Goal: Transaction & Acquisition: Purchase product/service

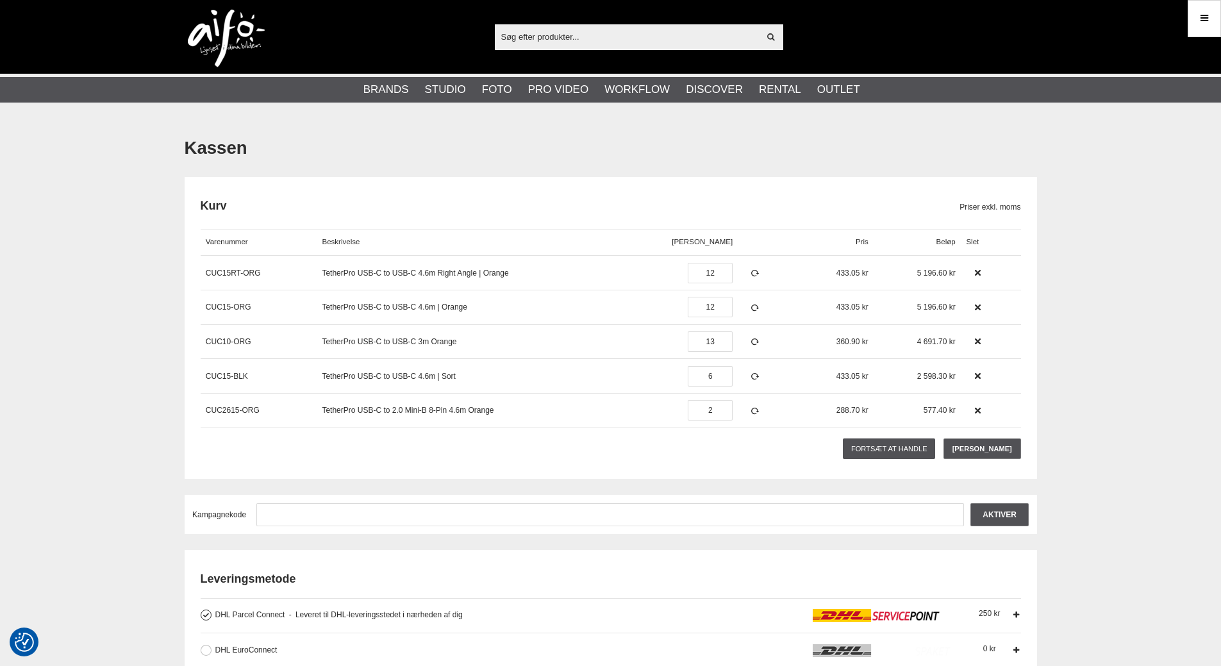
type input "bjk@fotoc.dk"
click at [226, 27] on img at bounding box center [226, 39] width 77 height 58
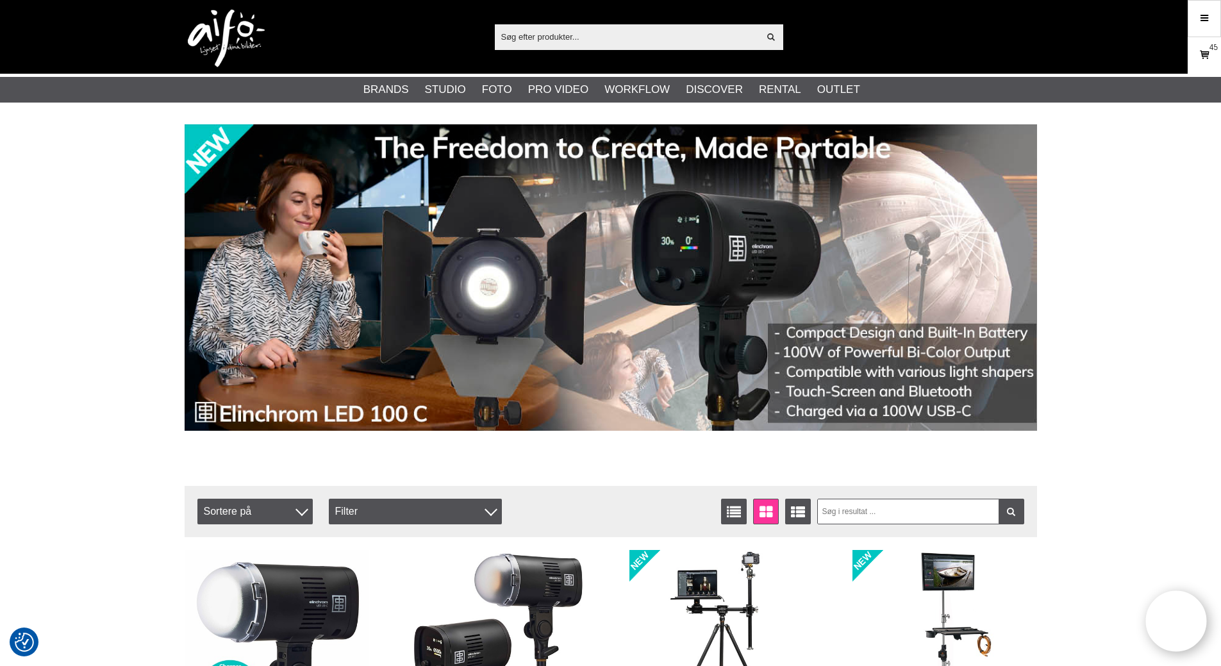
click at [1202, 53] on icon at bounding box center [1204, 55] width 13 height 14
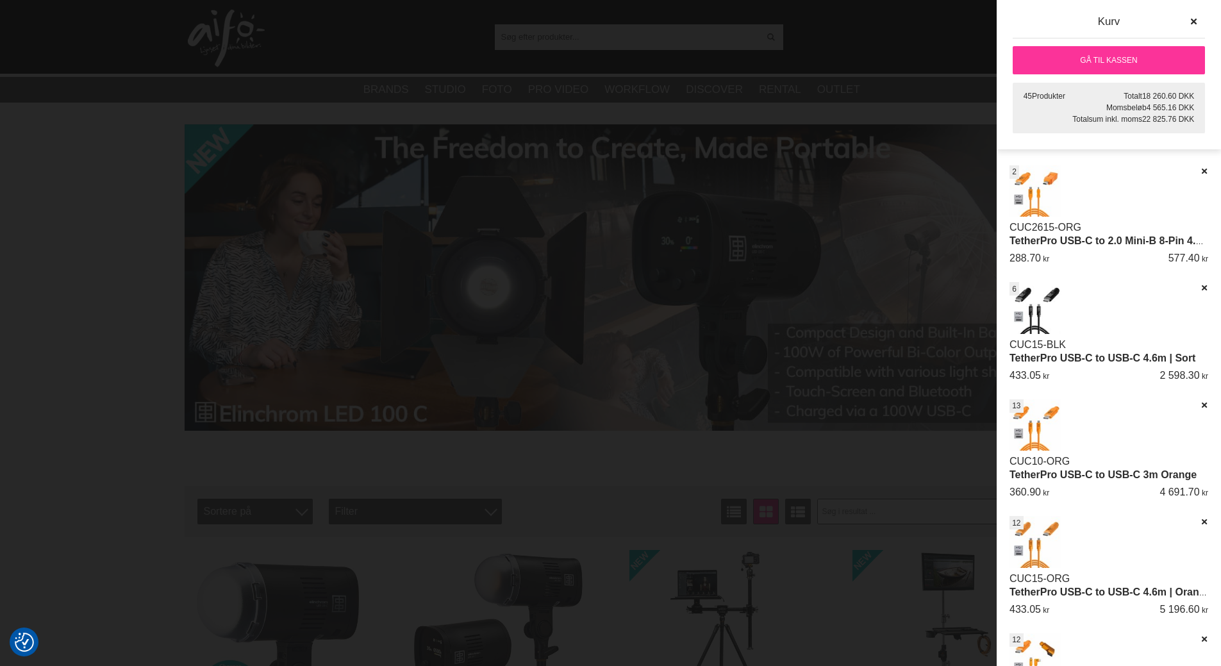
click at [1072, 58] on link "Gå til kassen" at bounding box center [1109, 60] width 192 height 28
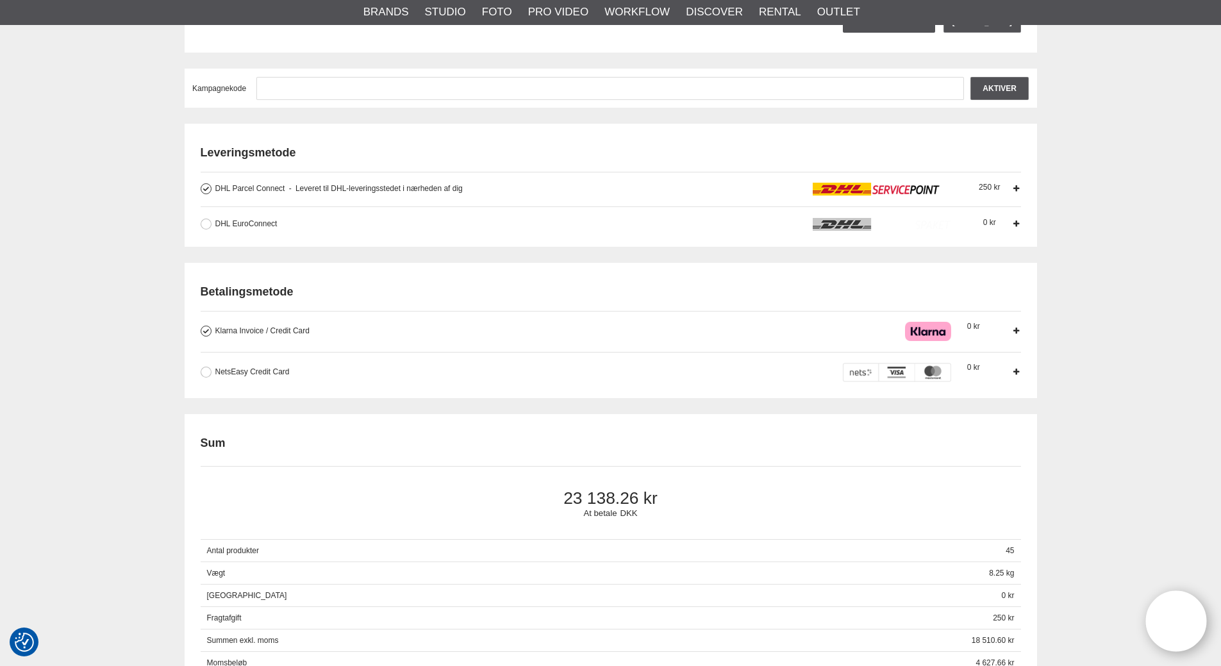
scroll to position [449, 0]
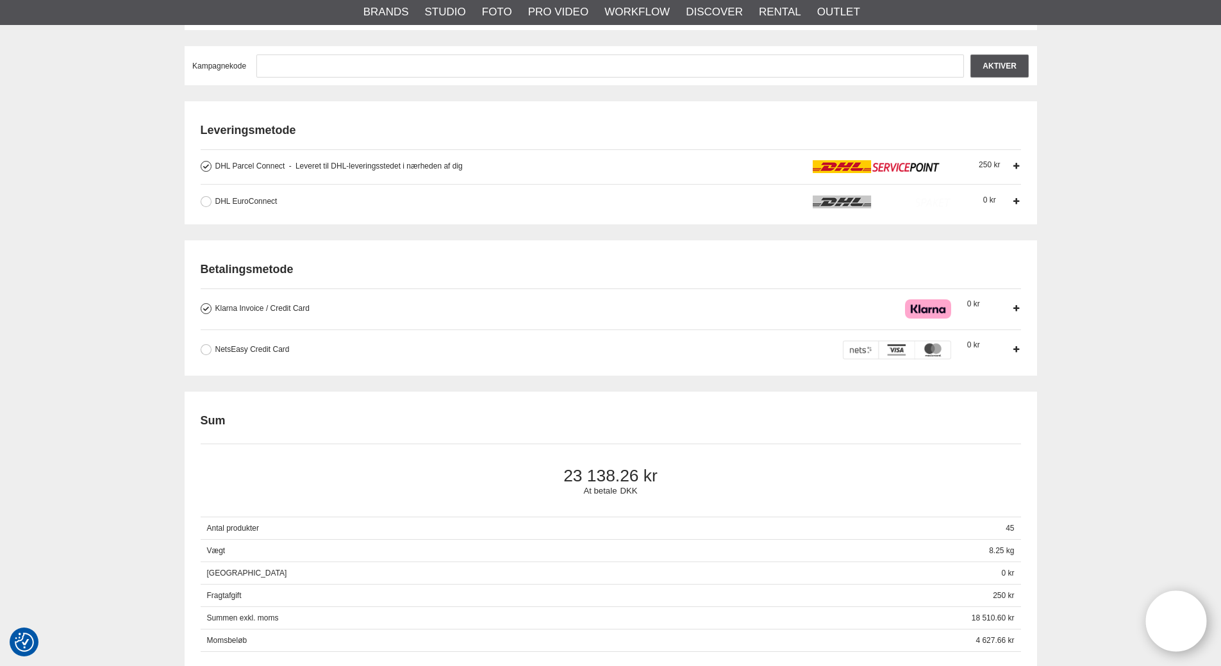
click at [1013, 308] on icon at bounding box center [1016, 308] width 9 height 9
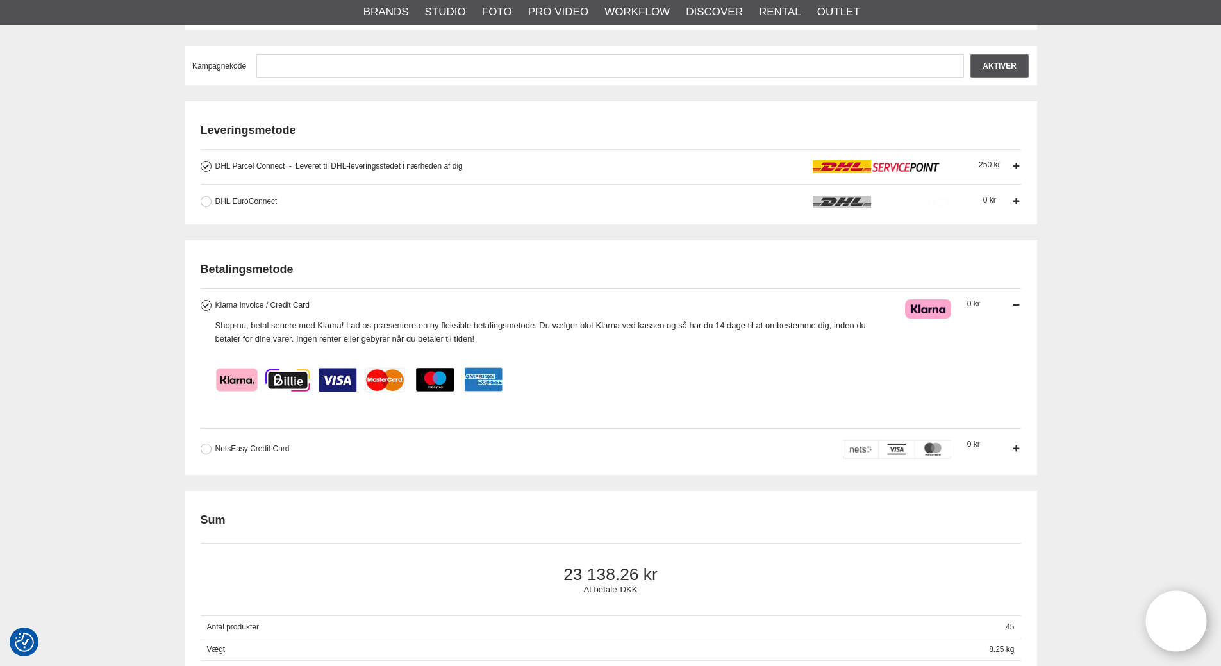
click at [1013, 308] on icon at bounding box center [1016, 305] width 9 height 9
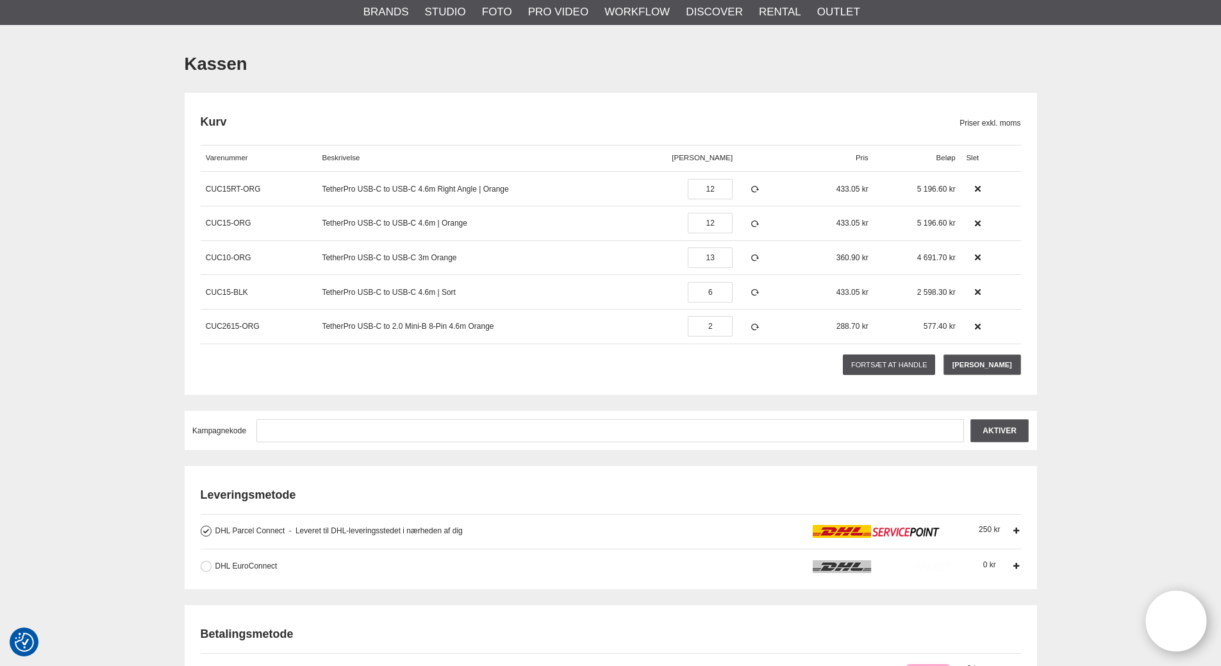
scroll to position [0, 0]
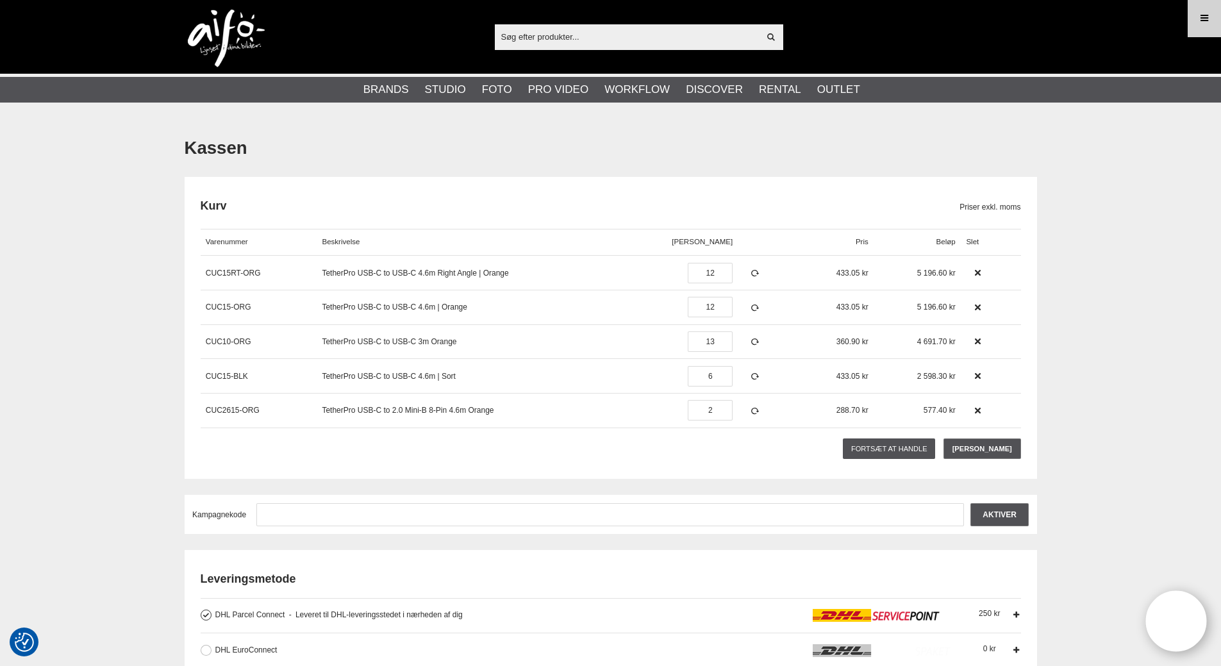
click at [1199, 22] on icon at bounding box center [1205, 19] width 12 height 14
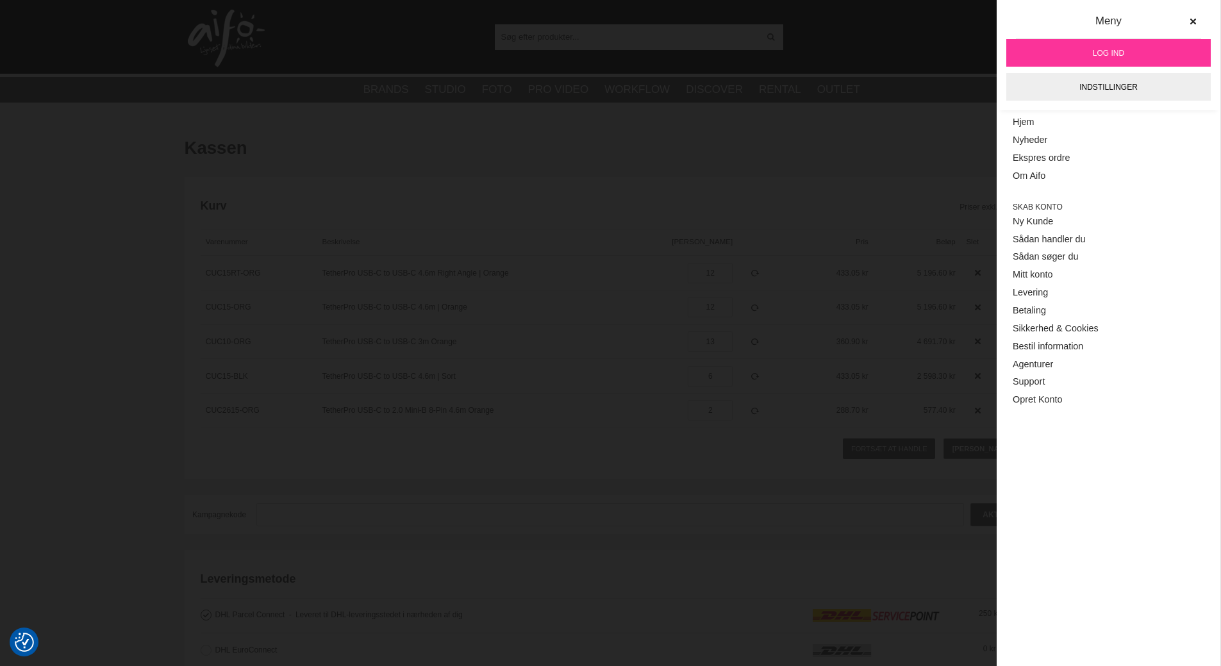
click at [1112, 56] on span "Log ind" at bounding box center [1108, 53] width 31 height 12
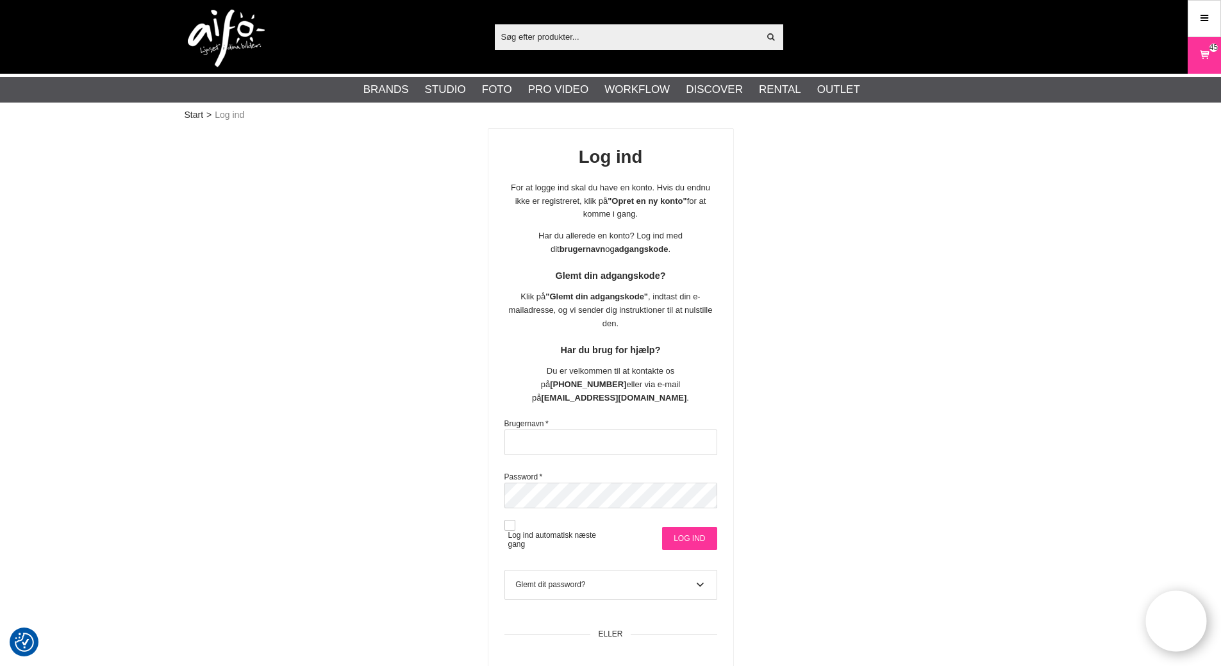
type input "bjk@fotoc.dk"
click at [683, 527] on input "Log ind" at bounding box center [689, 538] width 54 height 23
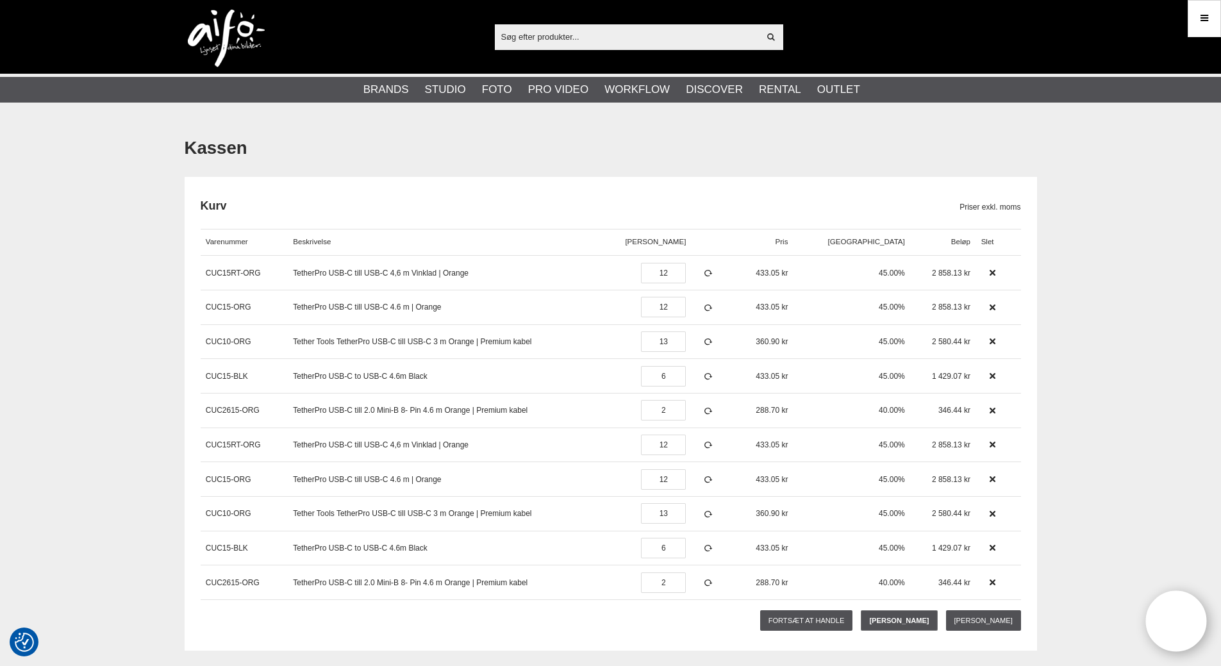
click at [222, 43] on img at bounding box center [226, 39] width 77 height 58
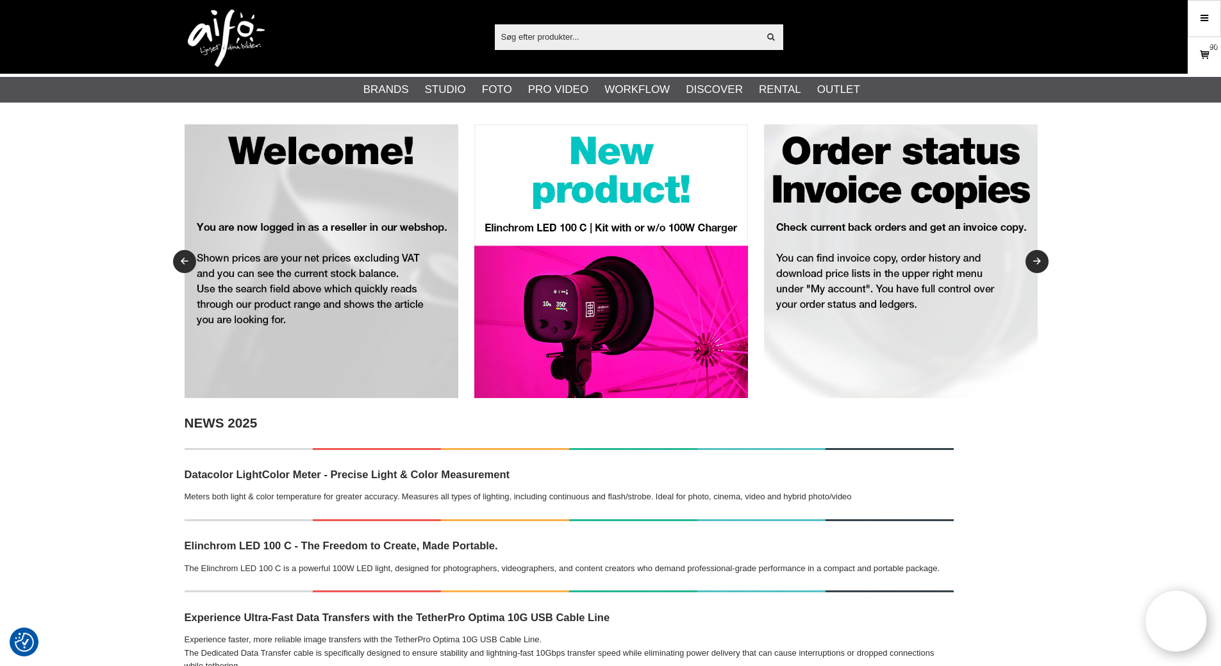
click at [1204, 60] on icon at bounding box center [1204, 55] width 13 height 14
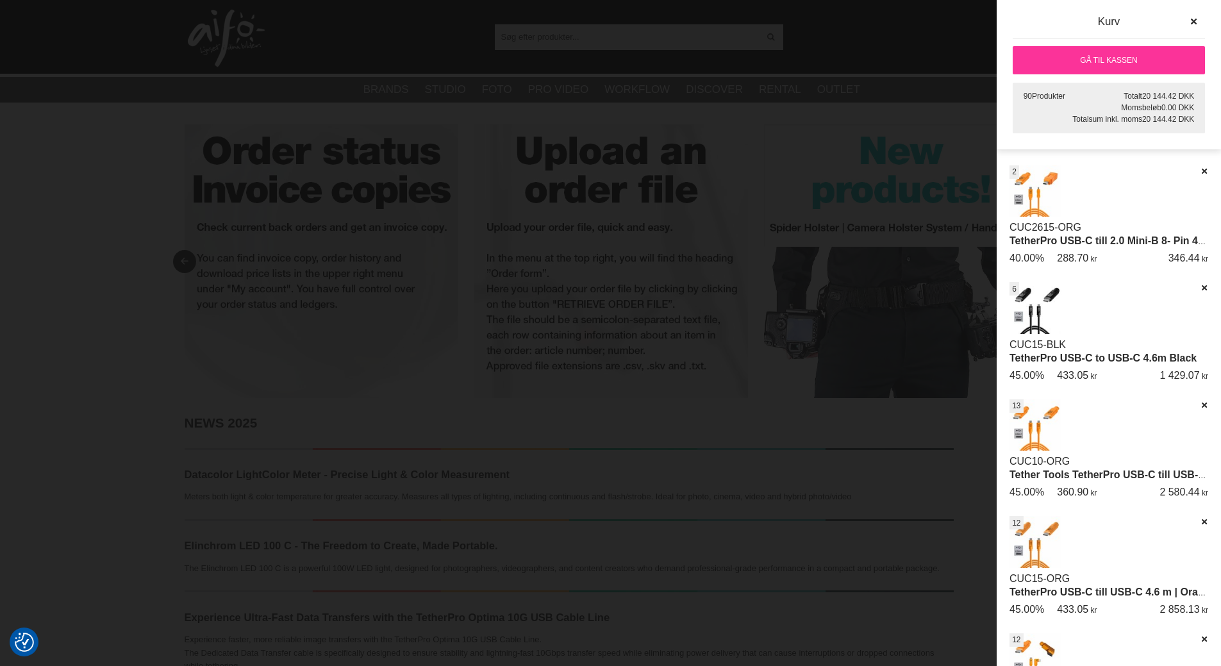
click at [1150, 58] on link "Gå til kassen" at bounding box center [1109, 60] width 192 height 28
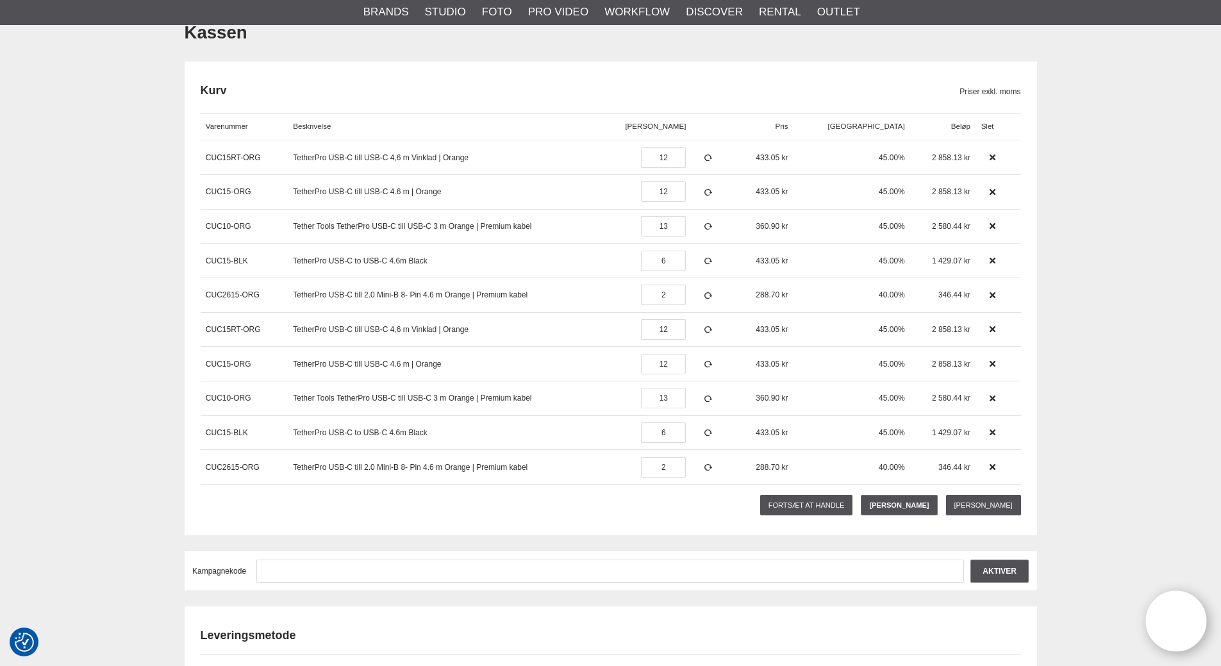
scroll to position [64, 0]
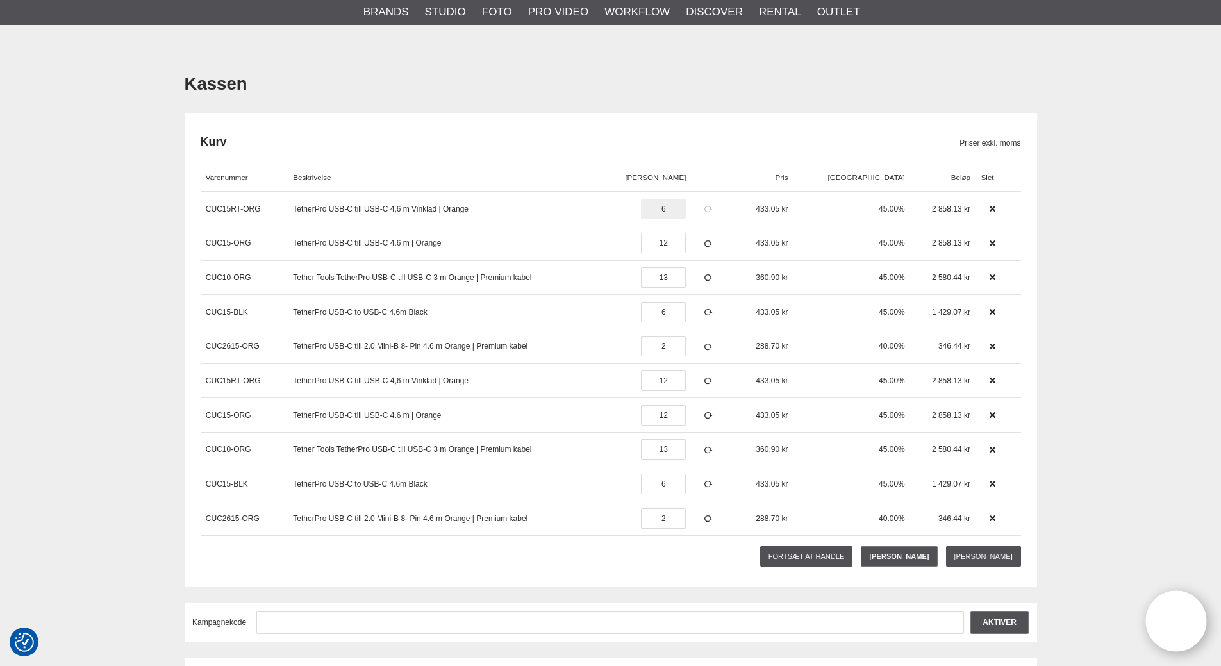
type input "6"
click at [713, 207] on icon at bounding box center [707, 208] width 11 height 9
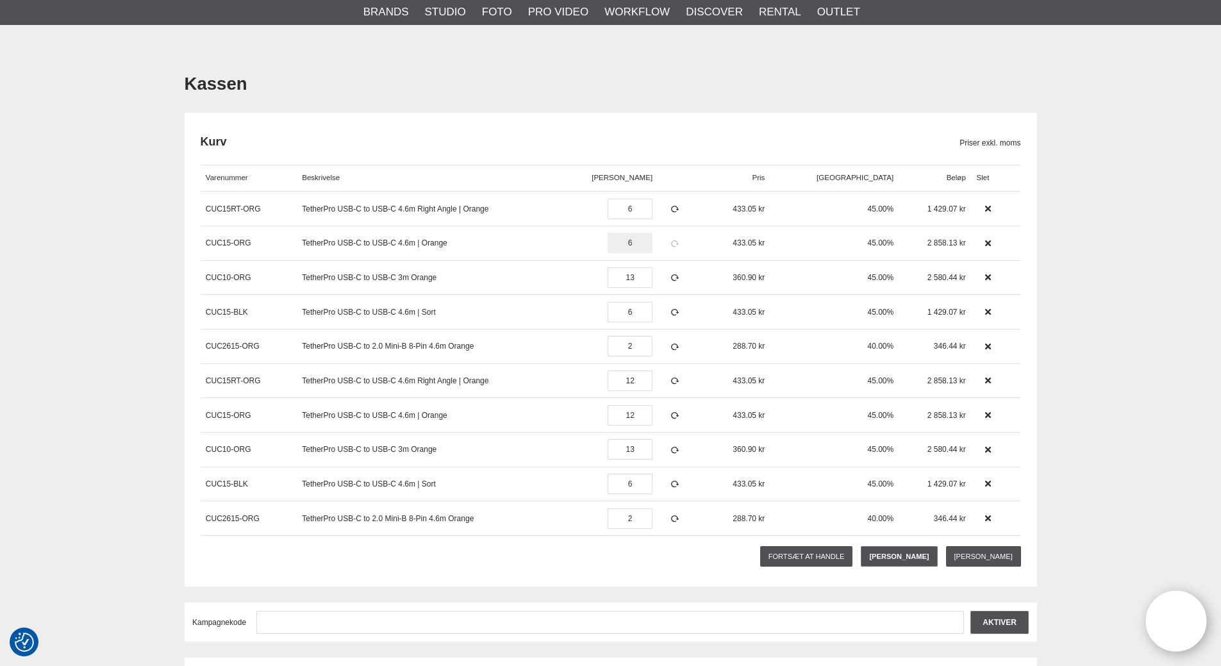
type input "6"
click at [680, 243] on icon at bounding box center [674, 243] width 11 height 9
type input "6"
click at [680, 278] on icon at bounding box center [674, 277] width 11 height 9
type input "6"
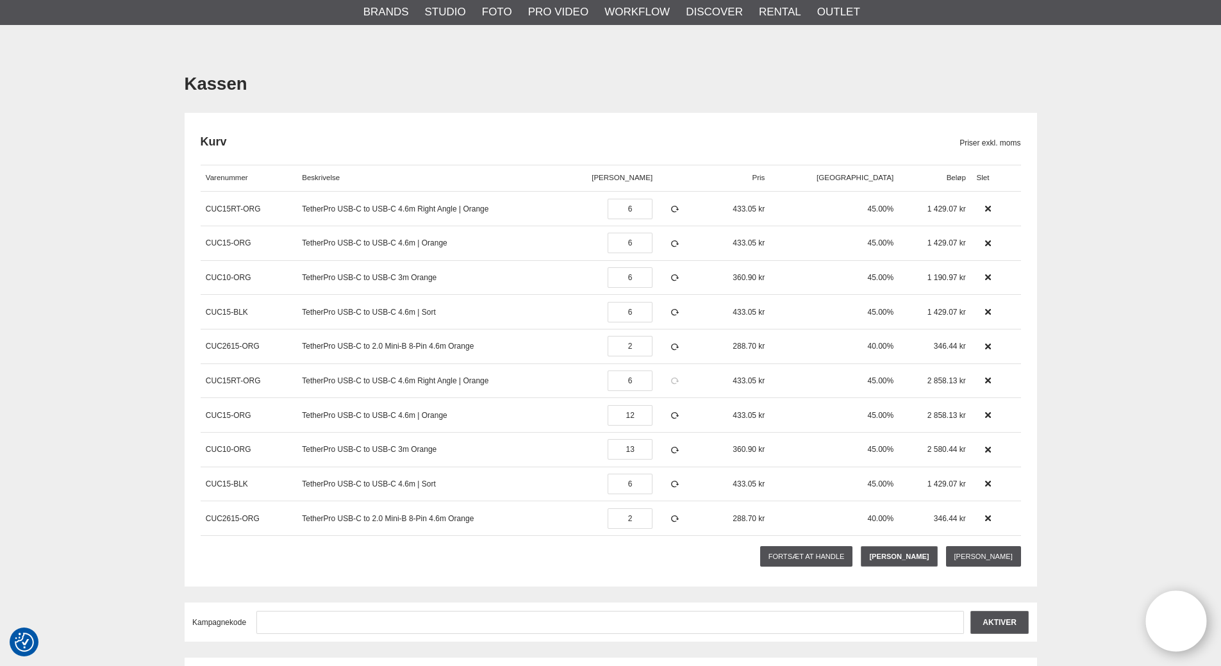
click at [680, 381] on icon at bounding box center [674, 380] width 11 height 9
type input "6"
click at [680, 415] on icon at bounding box center [674, 415] width 11 height 9
drag, startPoint x: 674, startPoint y: 449, endPoint x: 613, endPoint y: 445, distance: 61.0
click at [623, 445] on div "CUC10-ORG TetherPro USB-C to USB-C 3m Orange St 13 360.90 45.00% 2 580.44" at bounding box center [611, 449] width 820 height 35
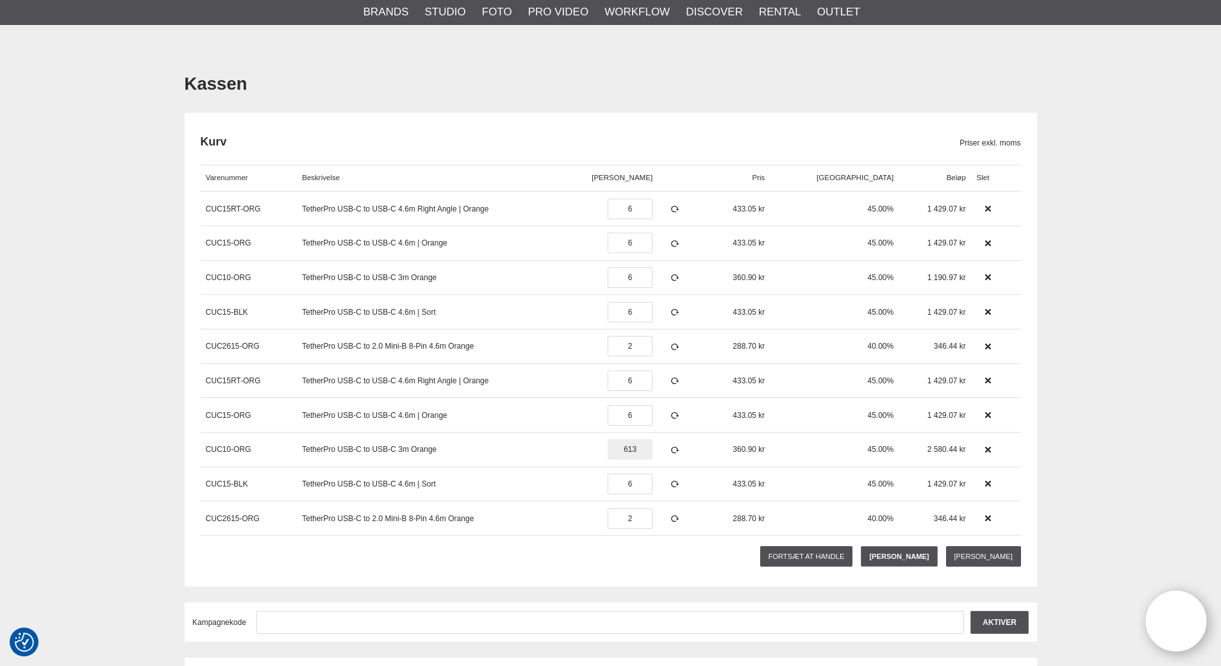
drag, startPoint x: 674, startPoint y: 445, endPoint x: 567, endPoint y: 451, distance: 107.2
click at [583, 449] on div "CUC10-ORG TetherPro USB-C to USB-C 3m Orange St 613 360.90 45.00% 2 580.44" at bounding box center [611, 449] width 820 height 35
type input "6"
click at [680, 447] on icon at bounding box center [674, 449] width 11 height 9
click at [967, 557] on link "Gem varekurv" at bounding box center [983, 556] width 75 height 21
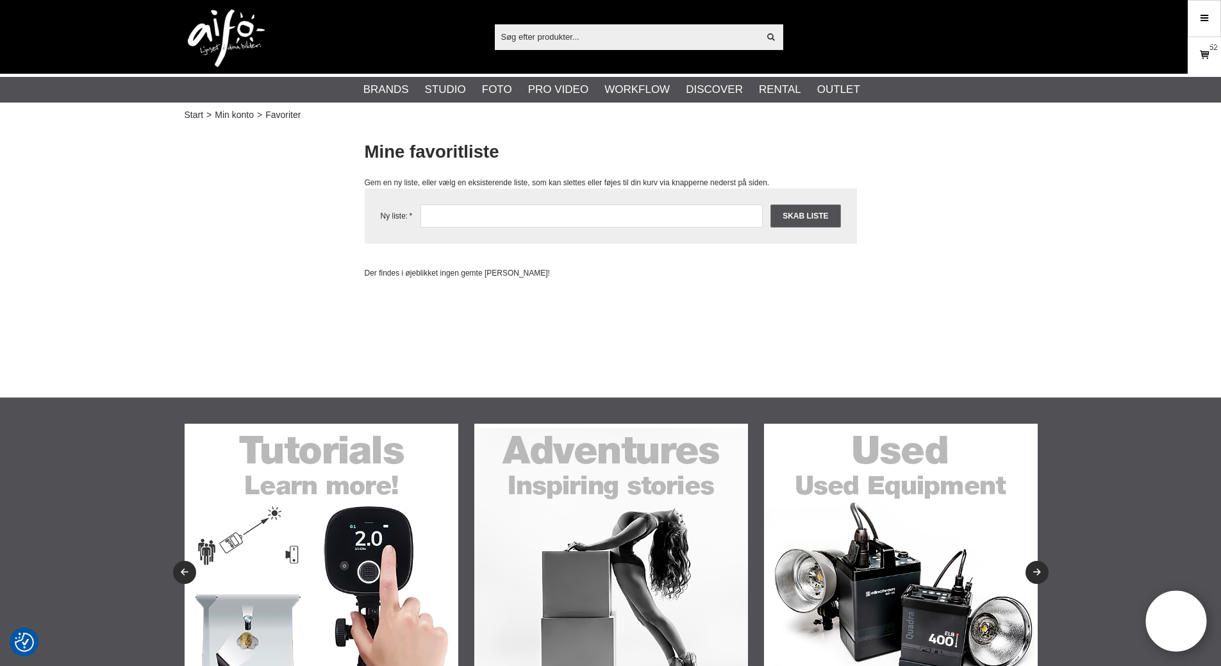
click at [1201, 55] on icon at bounding box center [1204, 55] width 13 height 14
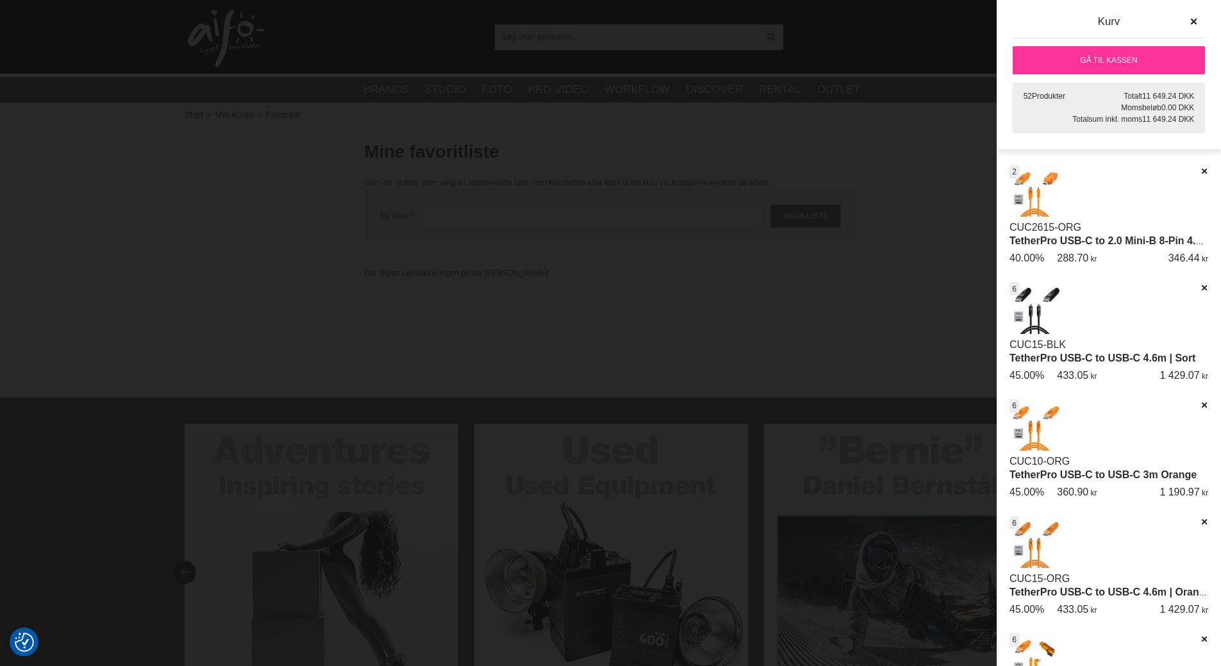
click at [1079, 54] on link "Gå til kassen" at bounding box center [1109, 60] width 192 height 28
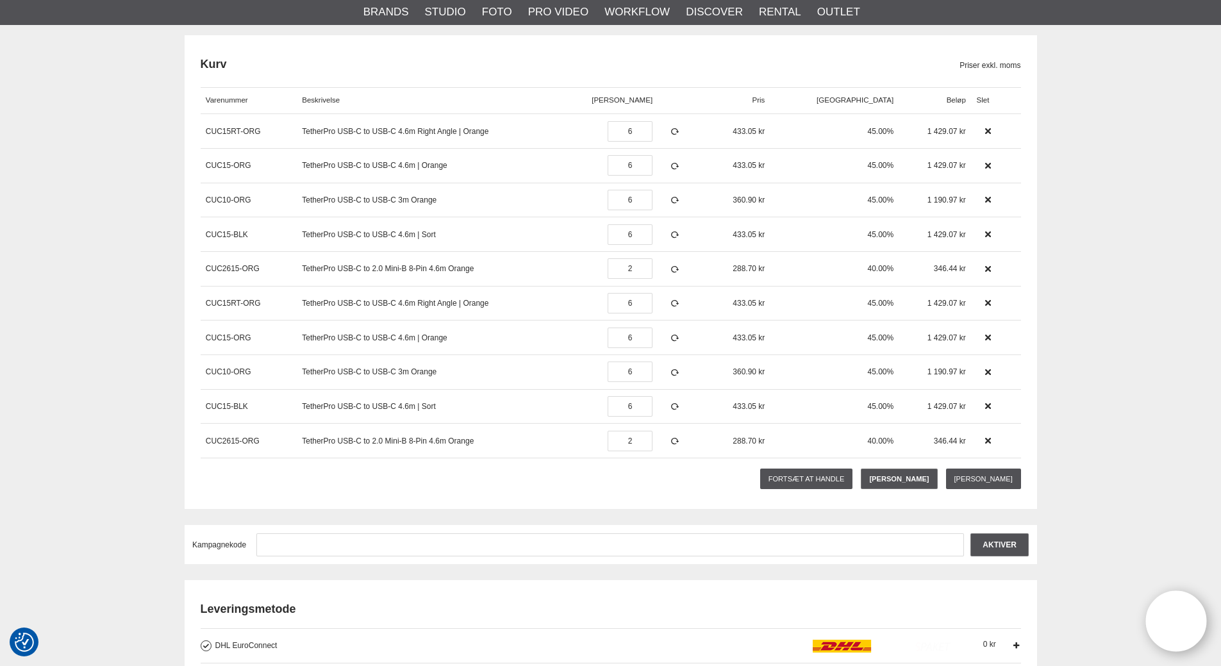
scroll to position [64, 0]
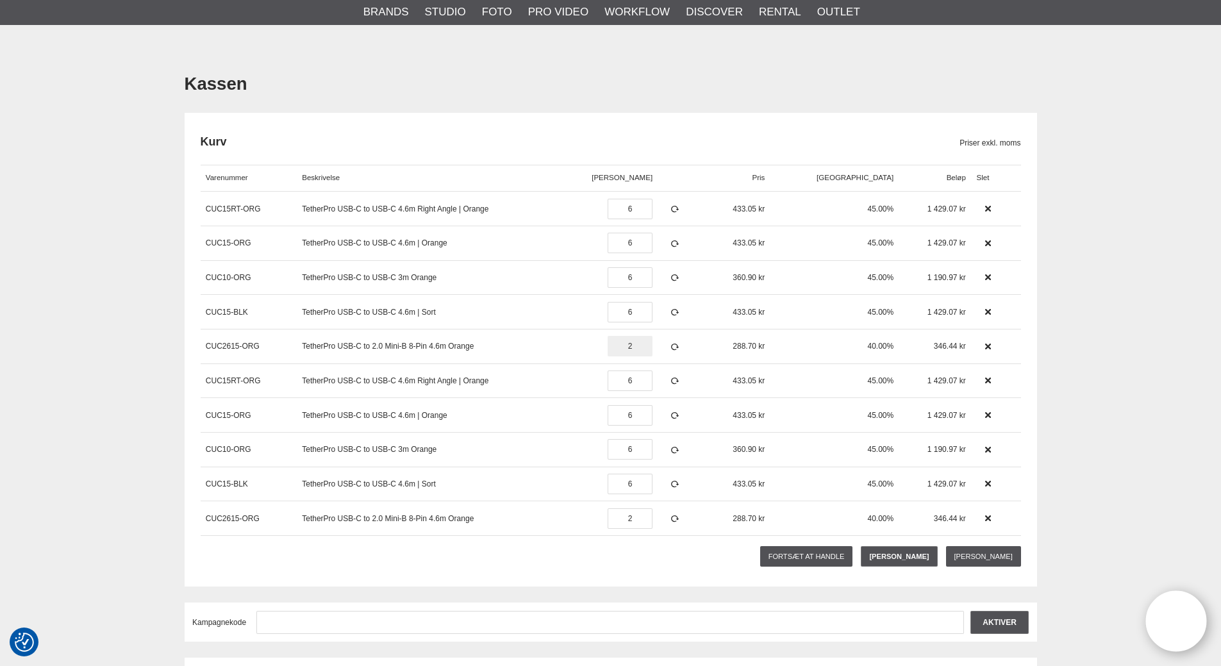
drag, startPoint x: 671, startPoint y: 346, endPoint x: 609, endPoint y: 345, distance: 62.2
click at [613, 344] on div "CUC2615-ORG TetherPro USB-C to 2.0 Mini-B 8-Pin 4.6m Orange st 2 288.70 40.00% …" at bounding box center [611, 346] width 820 height 35
type input "1"
click at [680, 346] on icon at bounding box center [674, 346] width 11 height 9
click at [617, 514] on div "CUC2615-ORG TetherPro USB-C to 2.0 Mini-B 8-Pin 4.6m Orange St 2 288.70 40.00% …" at bounding box center [611, 518] width 820 height 35
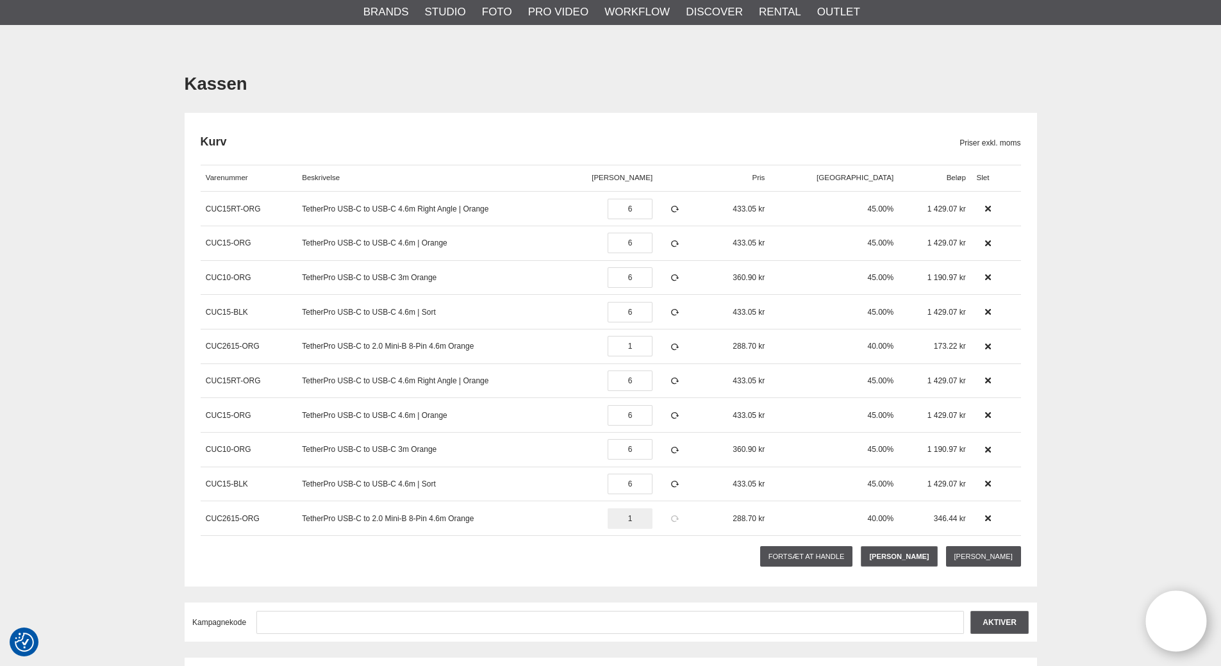
type input "1"
click at [680, 521] on icon at bounding box center [674, 518] width 11 height 9
click at [975, 551] on link "Gem varekurv" at bounding box center [983, 556] width 75 height 21
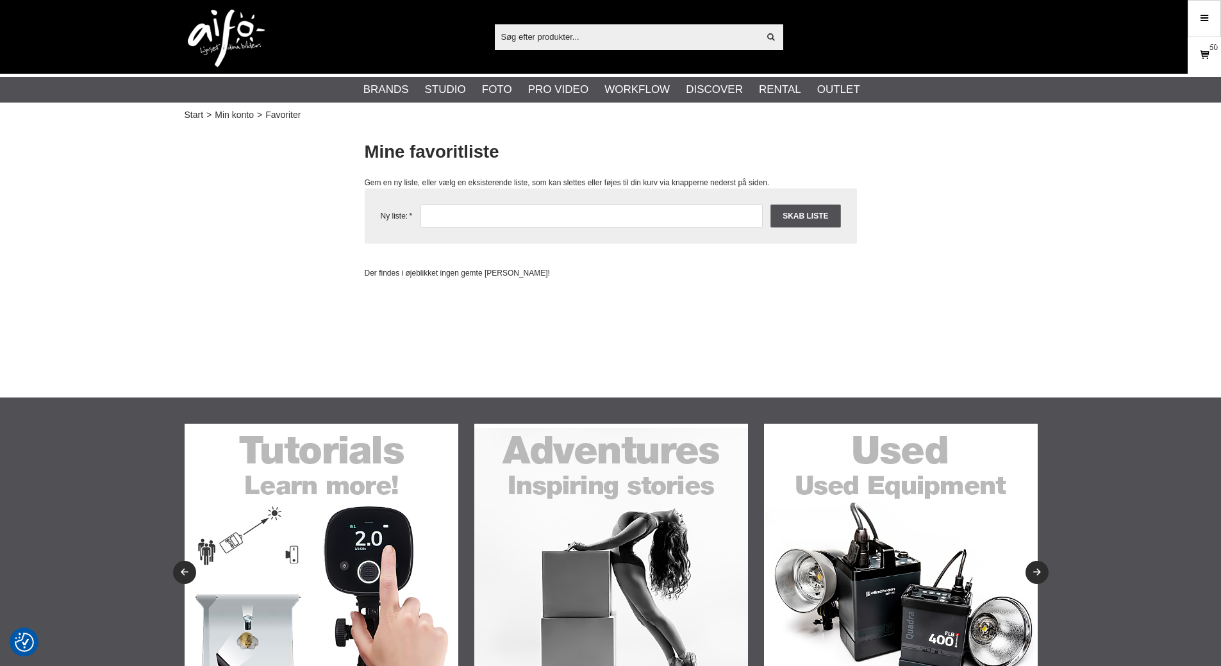
click at [1205, 62] on icon at bounding box center [1204, 55] width 13 height 14
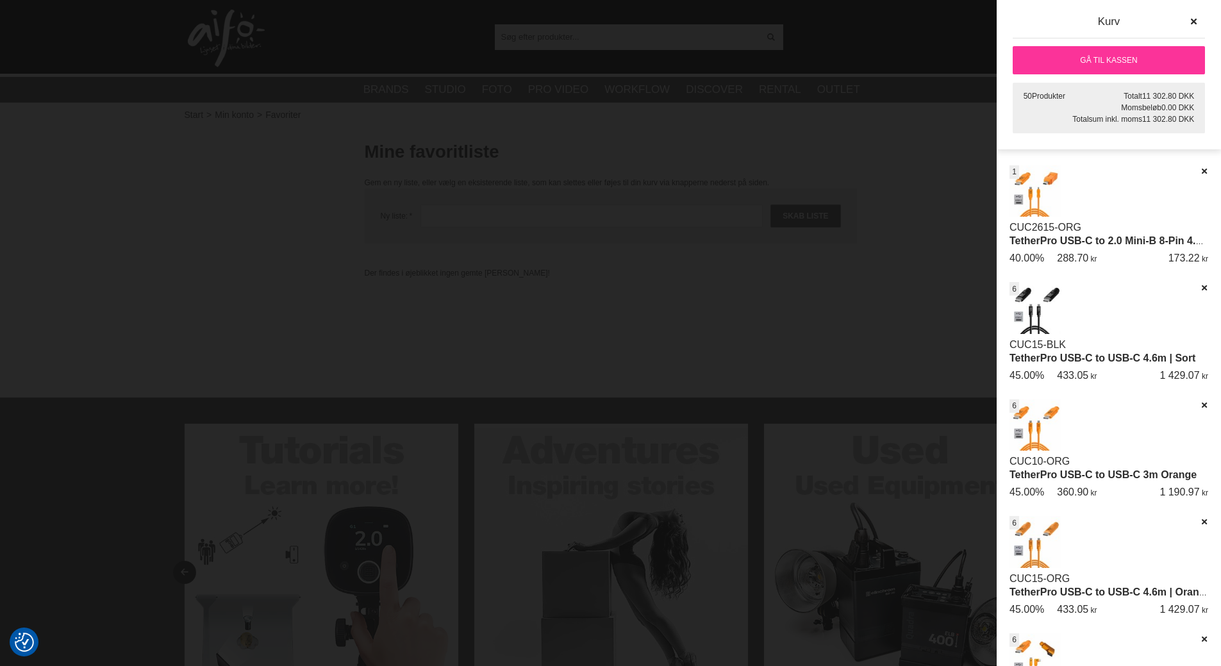
click at [1078, 62] on link "Gå til kassen" at bounding box center [1109, 60] width 192 height 28
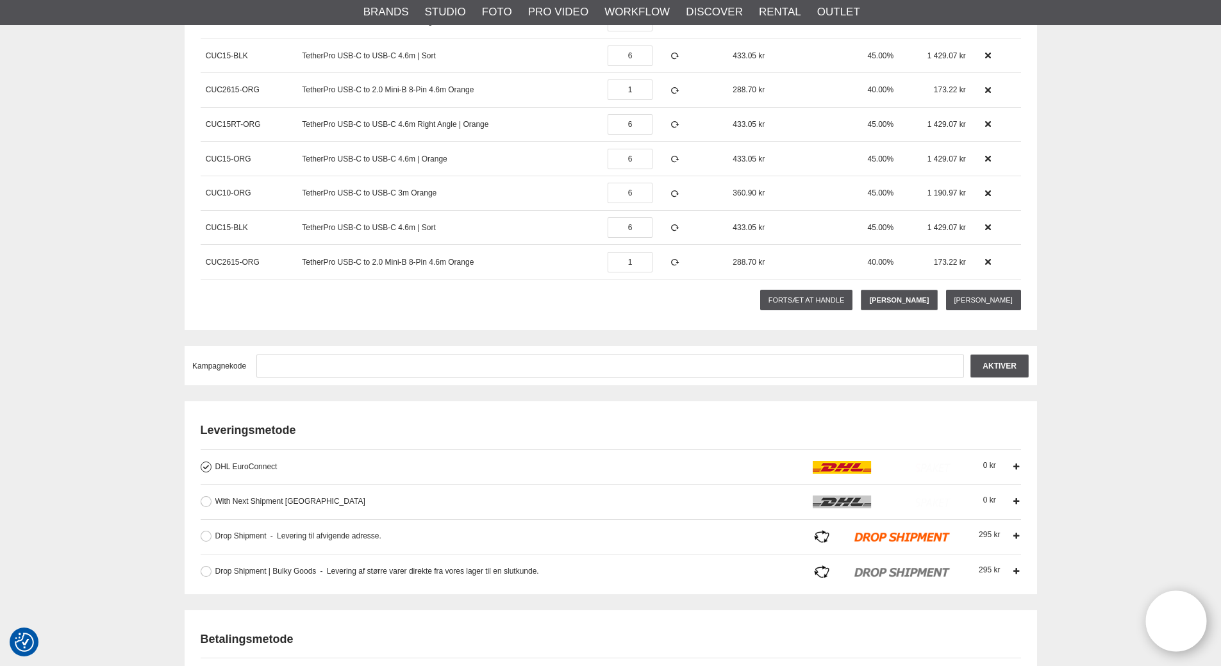
scroll to position [256, 0]
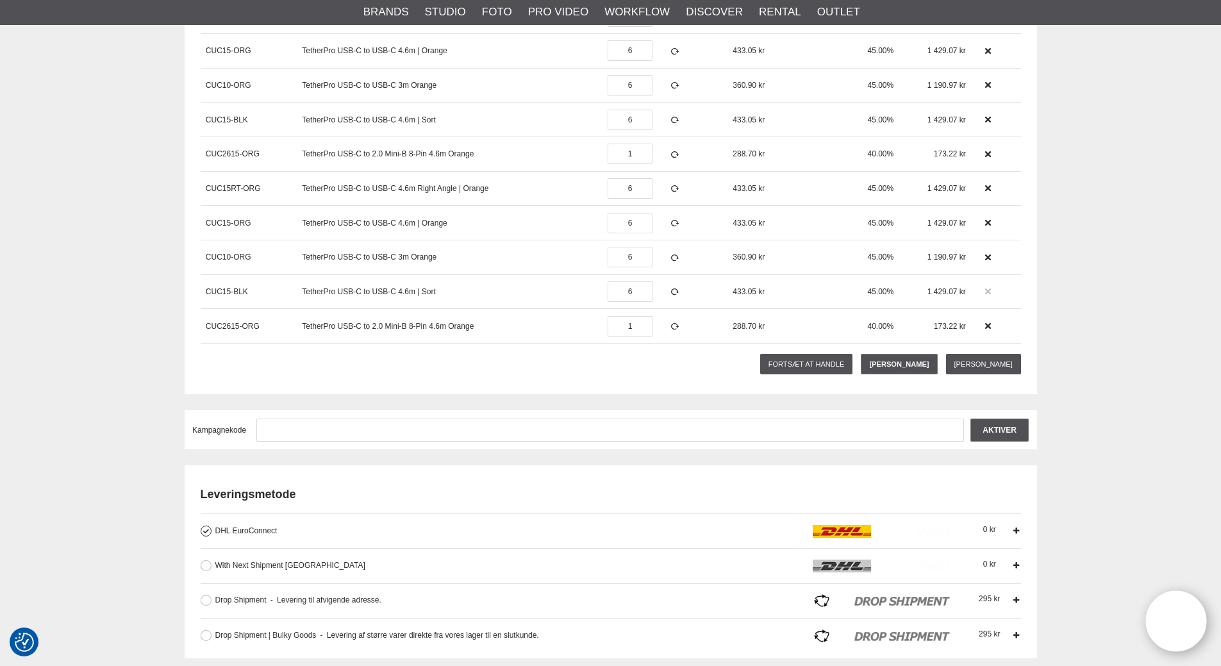
click at [983, 292] on icon at bounding box center [987, 291] width 9 height 9
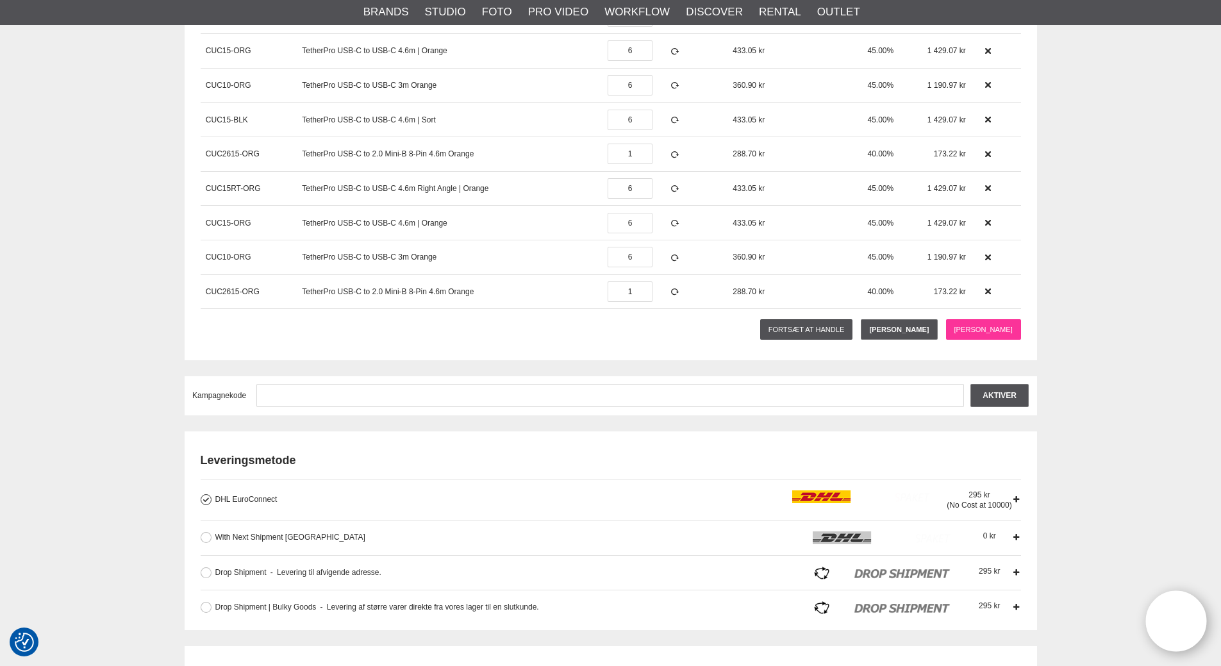
click at [983, 325] on link "[PERSON_NAME]" at bounding box center [983, 329] width 75 height 21
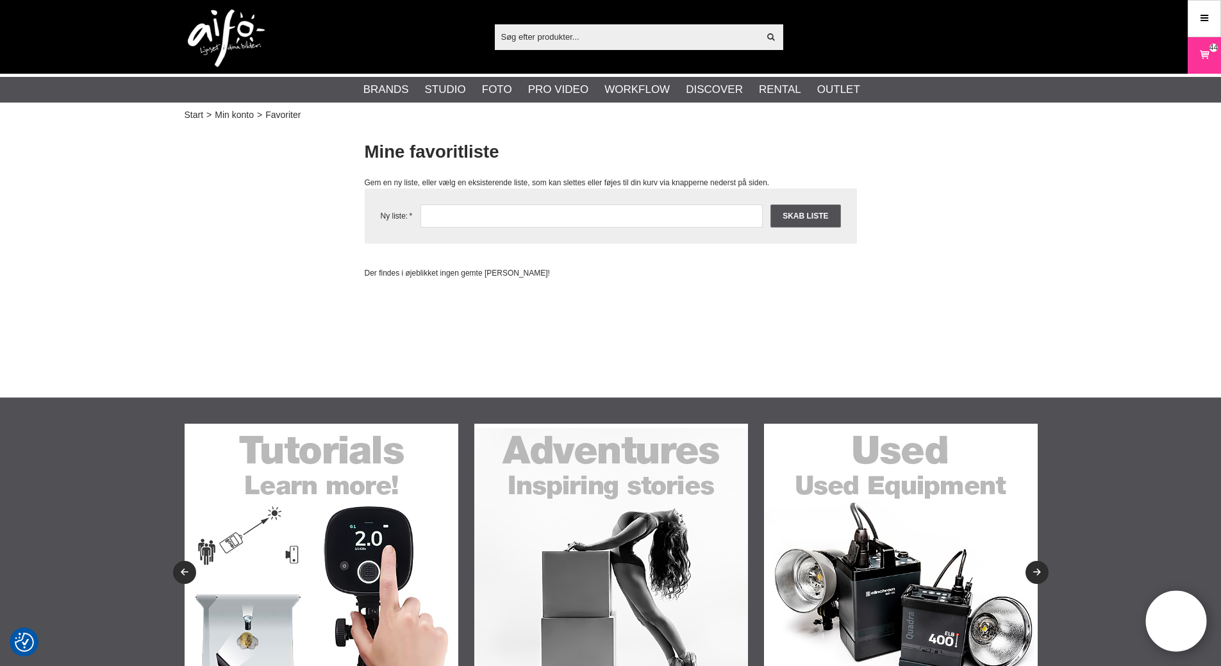
click at [1201, 58] on icon at bounding box center [1204, 55] width 13 height 14
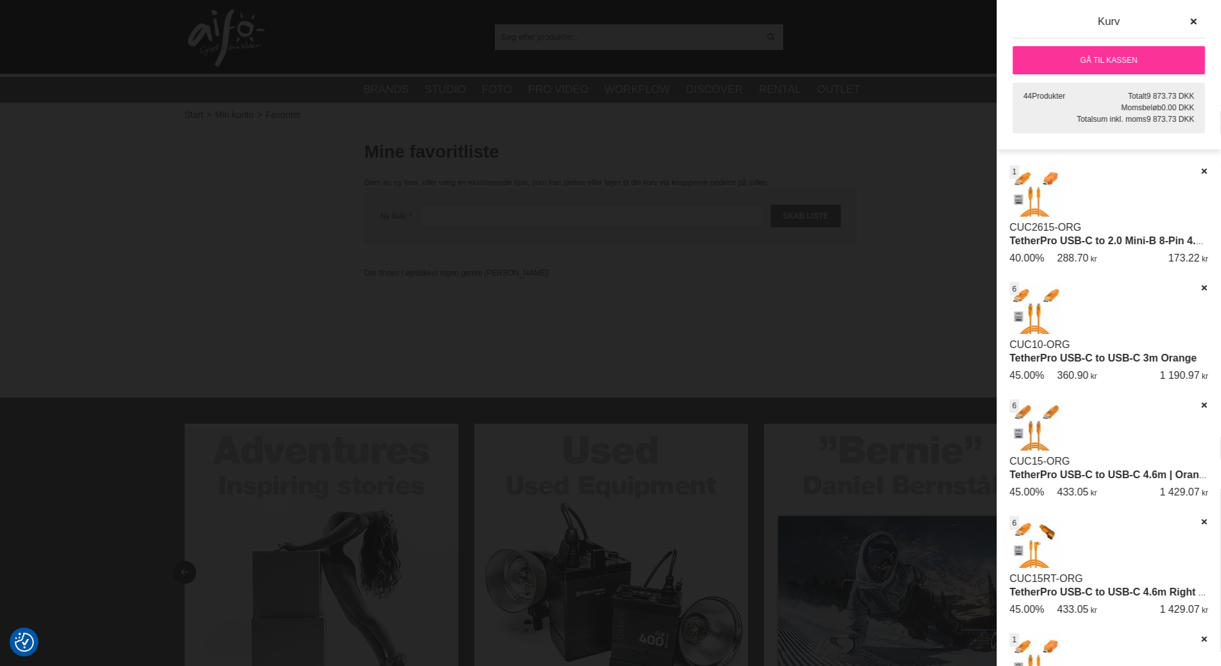
click at [1128, 52] on link "Gå til kassen" at bounding box center [1109, 60] width 192 height 28
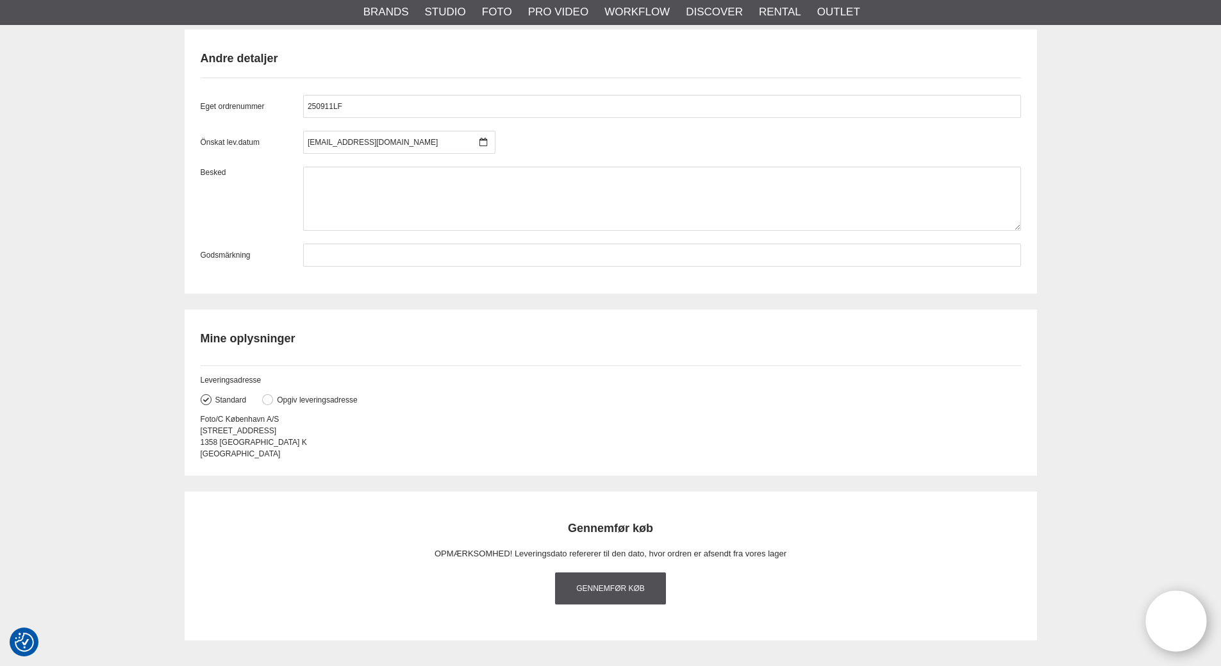
scroll to position [1410, 0]
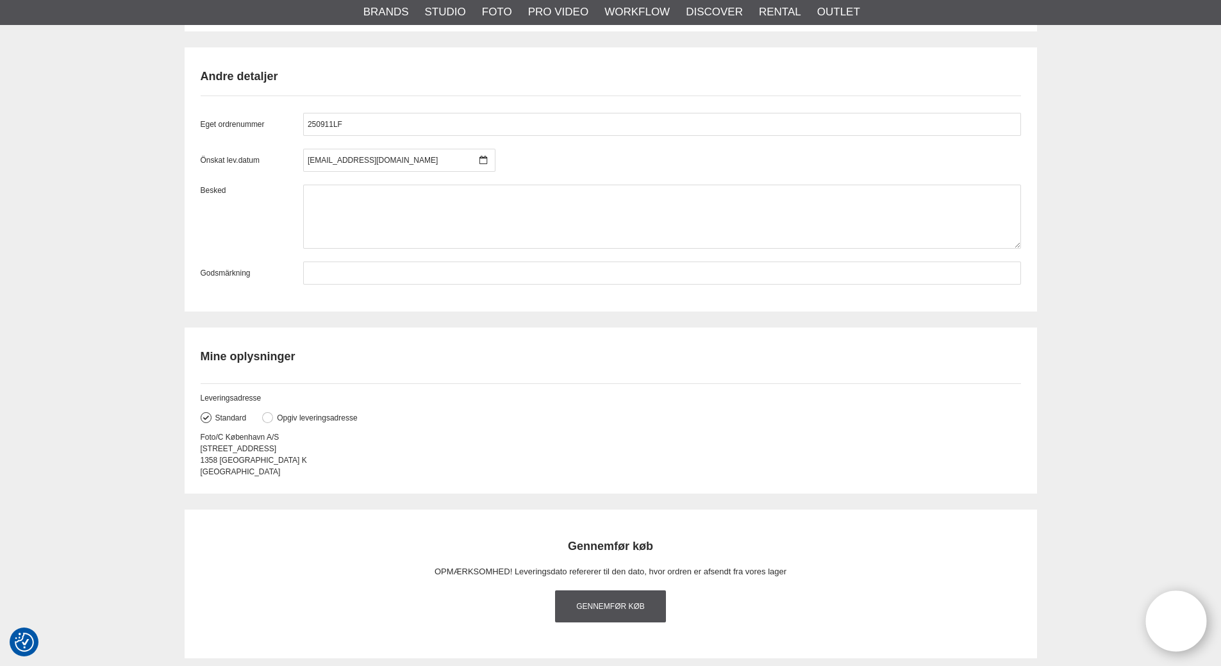
drag, startPoint x: 336, startPoint y: 181, endPoint x: 219, endPoint y: 194, distance: 117.3
click at [268, 172] on div "Önskat lev.datum bjk@fotoc.dk september 2025 m t o t f l s 36 1 2 3 4 5 6 7 37 …" at bounding box center [611, 160] width 820 height 23
click at [344, 172] on div at bounding box center [399, 160] width 192 height 23
click at [363, 172] on div at bounding box center [399, 160] width 192 height 23
click at [487, 172] on div at bounding box center [399, 160] width 192 height 23
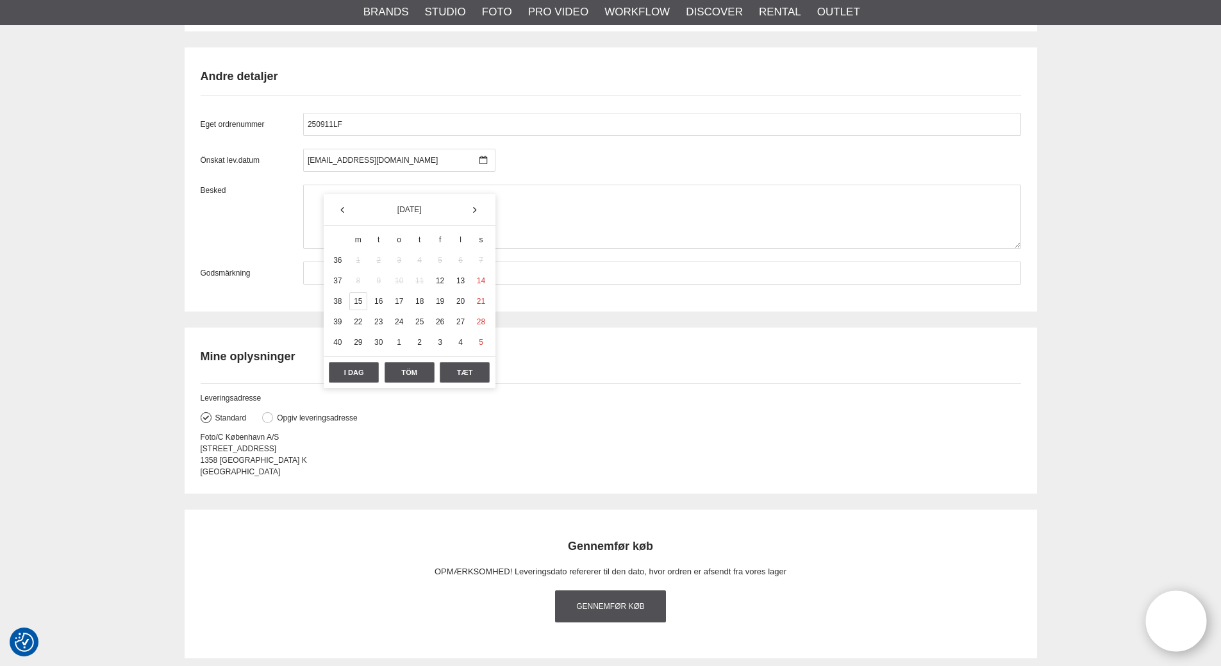
click at [359, 301] on div "15" at bounding box center [358, 301] width 18 height 18
click at [483, 165] on icon at bounding box center [483, 160] width 8 height 9
click at [353, 302] on div "15" at bounding box center [358, 301] width 18 height 18
click at [279, 248] on label "Besked" at bounding box center [252, 217] width 103 height 64
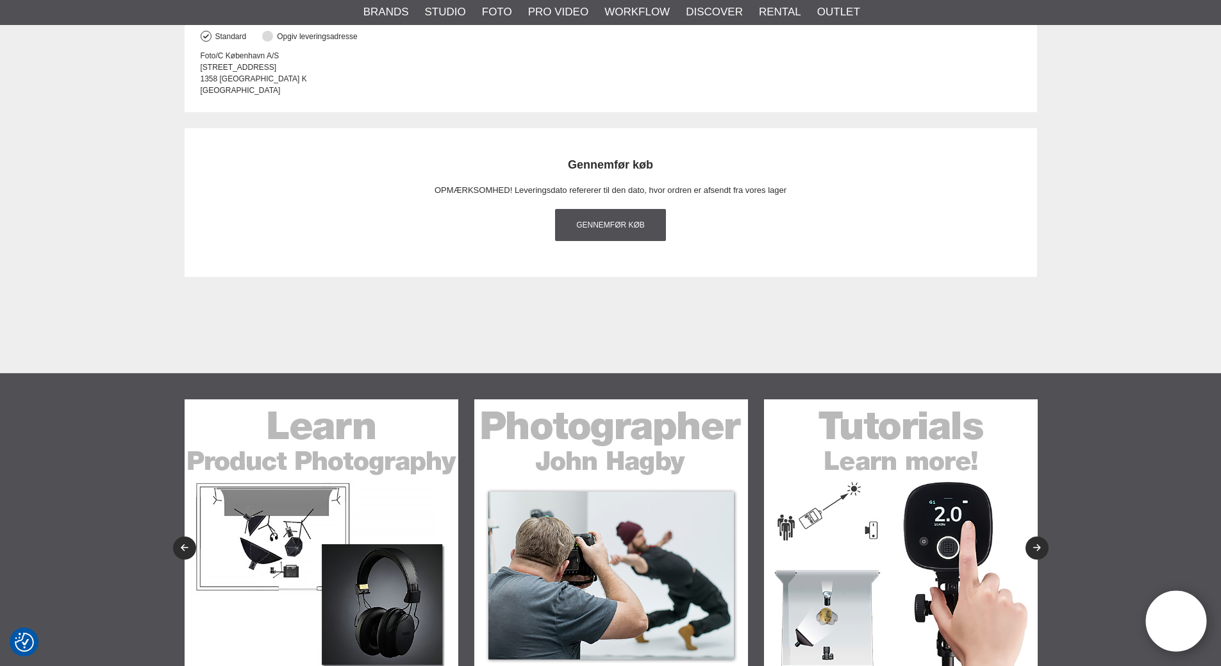
scroll to position [1795, 0]
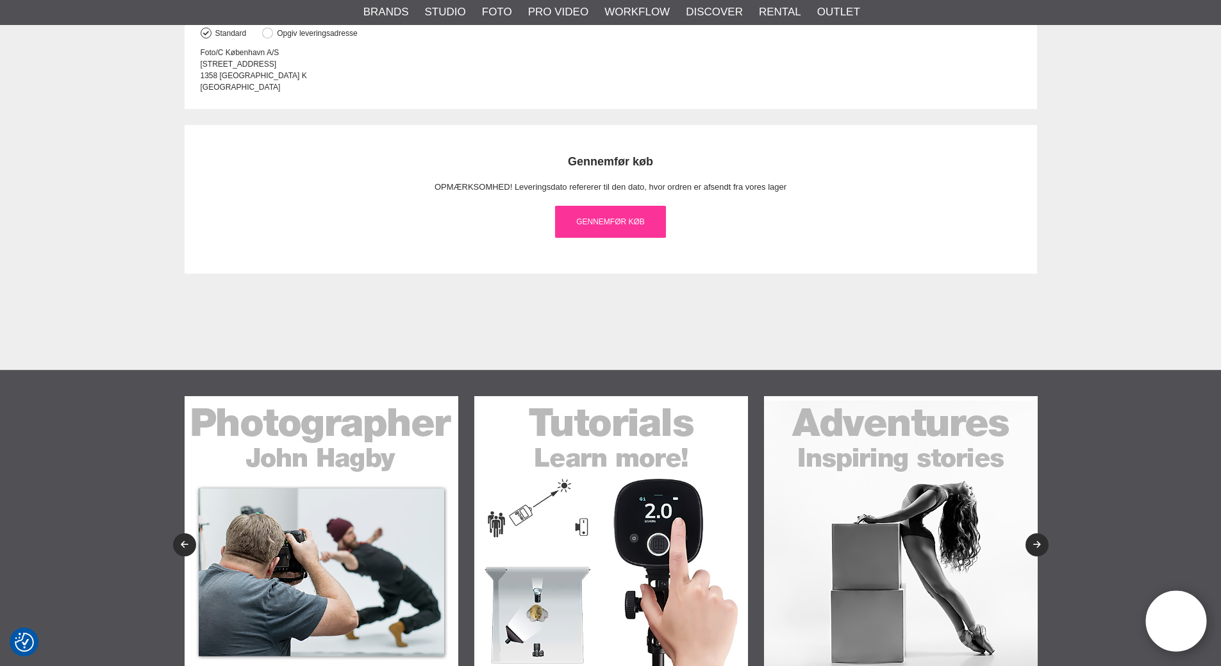
click at [582, 238] on link "Gennemfør køb" at bounding box center [611, 222] width 112 height 32
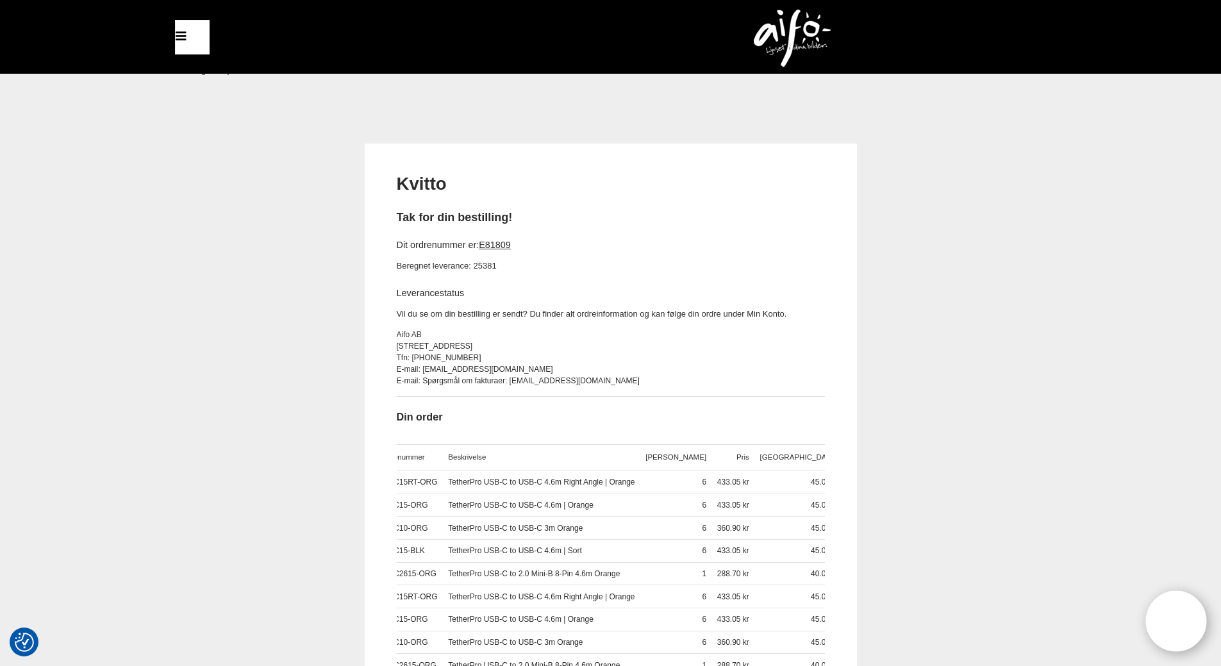
click at [821, 18] on img at bounding box center [792, 39] width 77 height 58
